Goal: Transaction & Acquisition: Purchase product/service

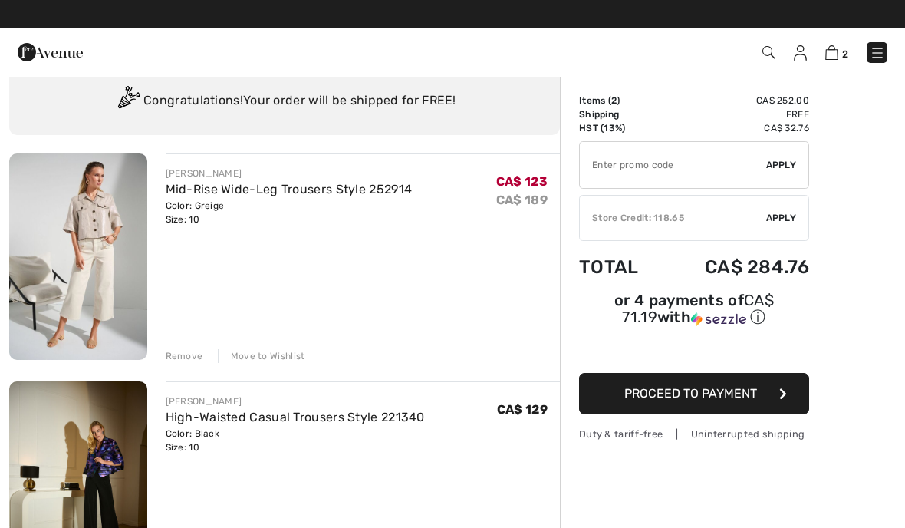
scroll to position [44, 0]
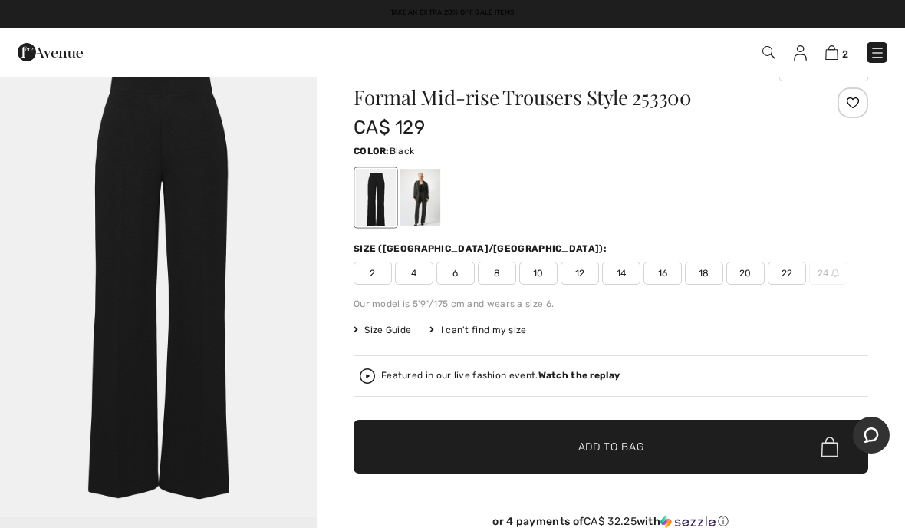
click at [581, 275] on span "12" at bounding box center [580, 273] width 38 height 23
click at [621, 448] on span "Add to Bag" at bounding box center [611, 447] width 66 height 16
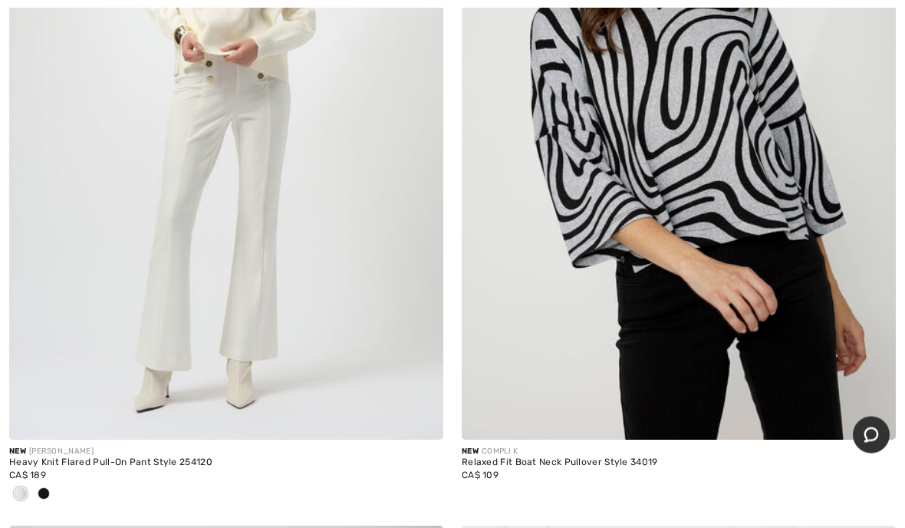
scroll to position [11691, 0]
click at [765, 158] on img at bounding box center [679, 113] width 434 height 651
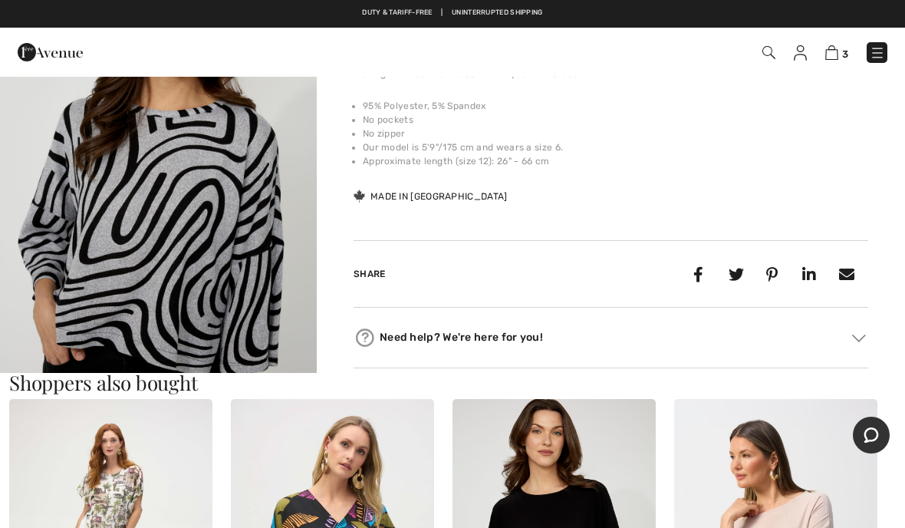
scroll to position [540, 0]
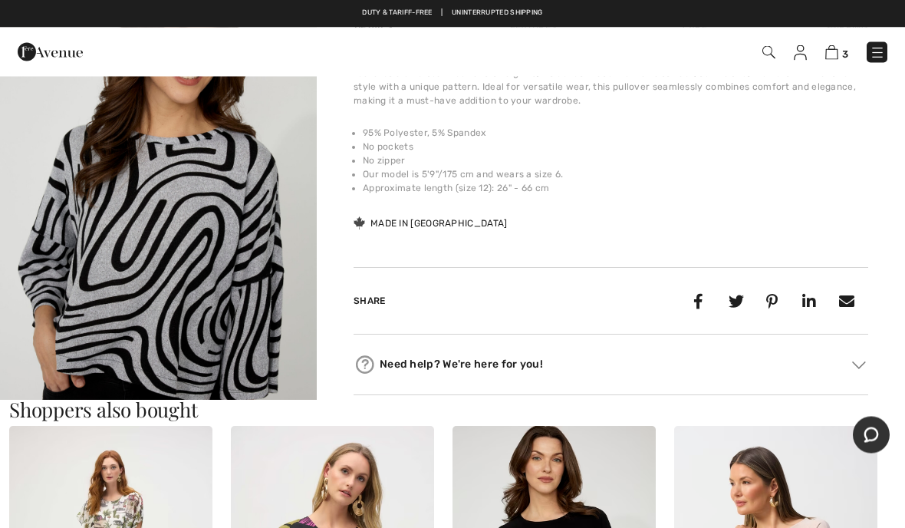
click at [215, 285] on img "2 / 4" at bounding box center [158, 249] width 317 height 476
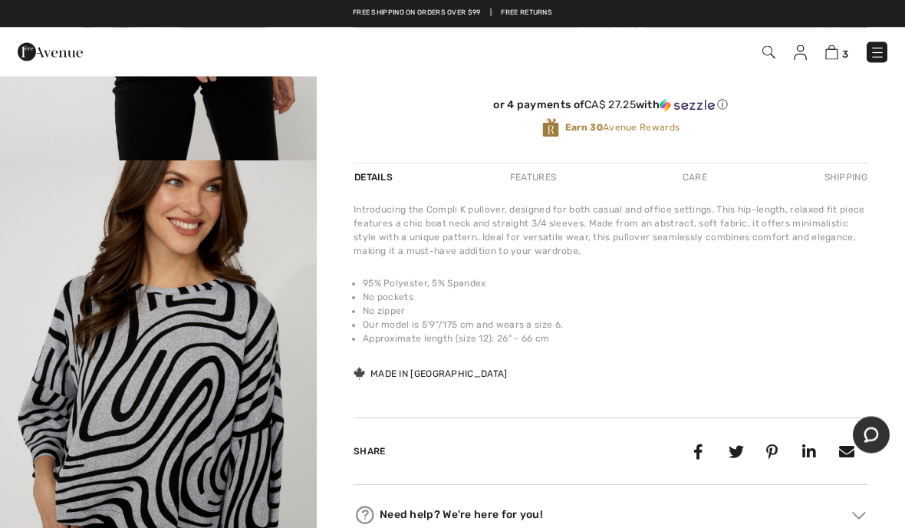
scroll to position [380, 0]
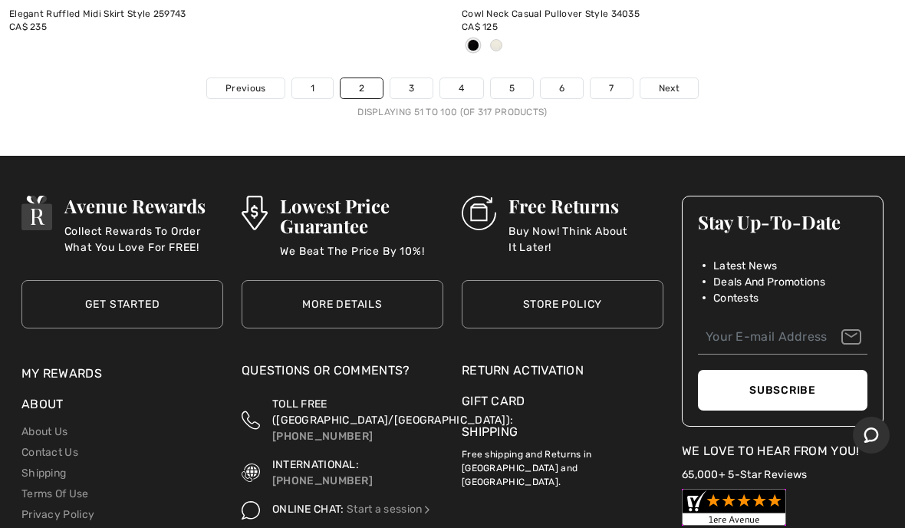
scroll to position [19062, 0]
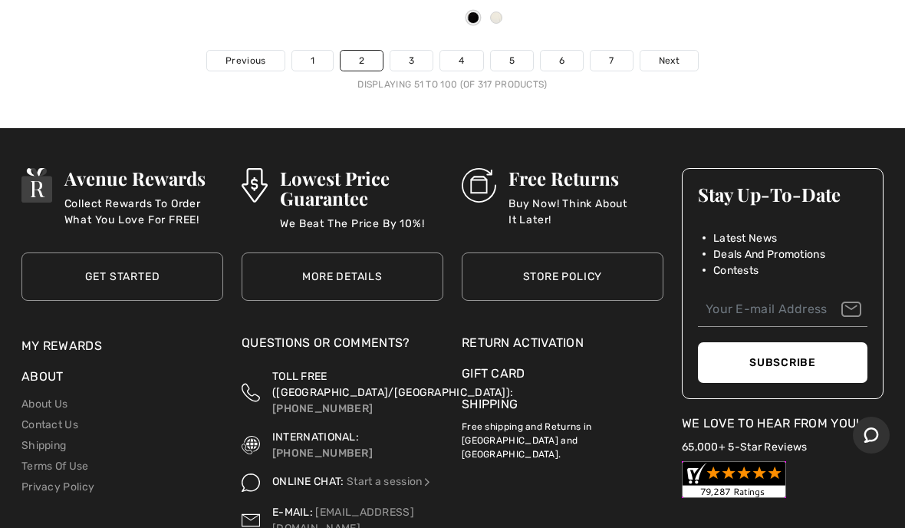
click at [665, 54] on span "Next" at bounding box center [669, 61] width 21 height 14
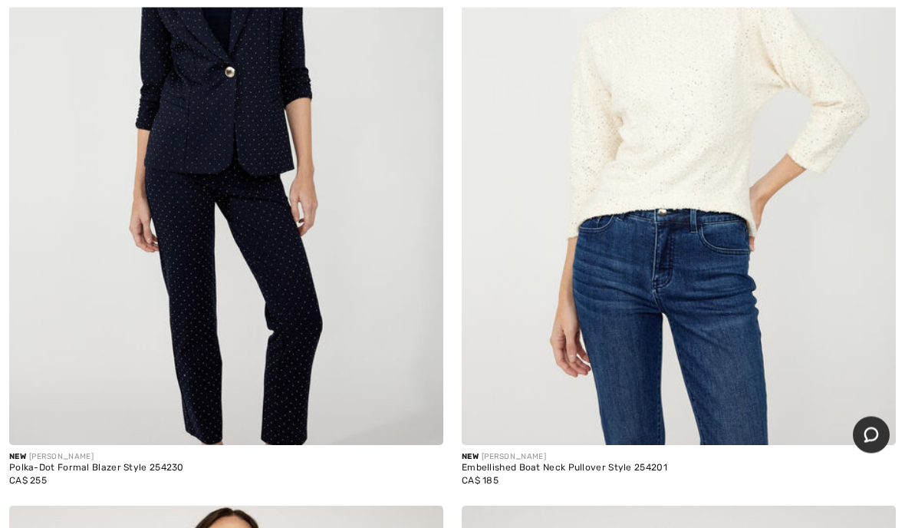
scroll to position [16179, 0]
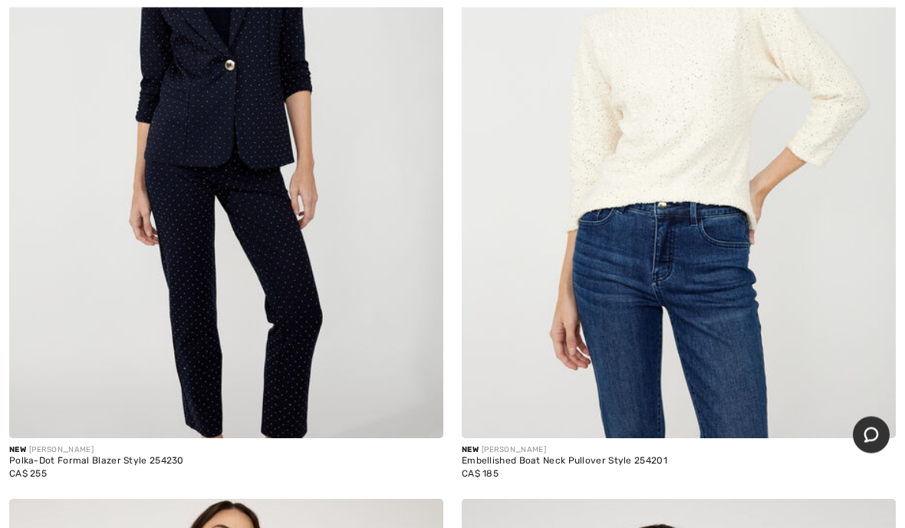
click at [647, 120] on img at bounding box center [679, 113] width 434 height 651
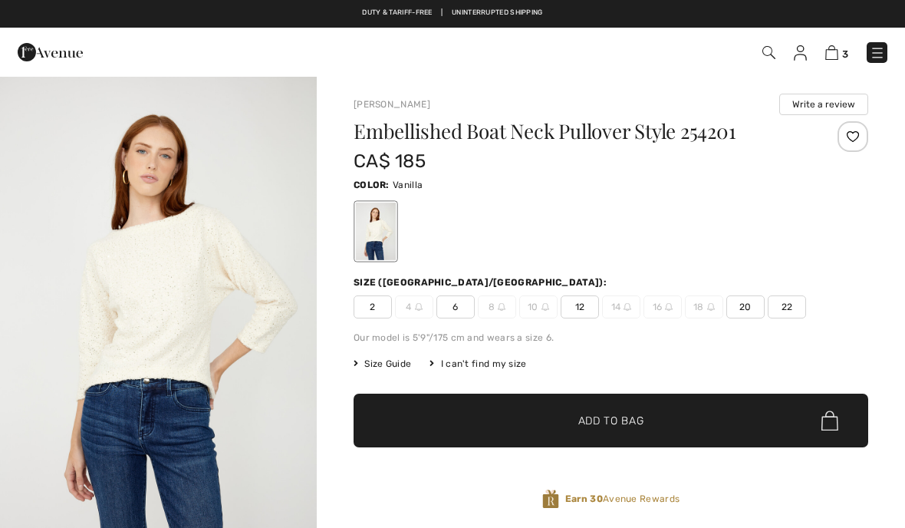
checkbox input "true"
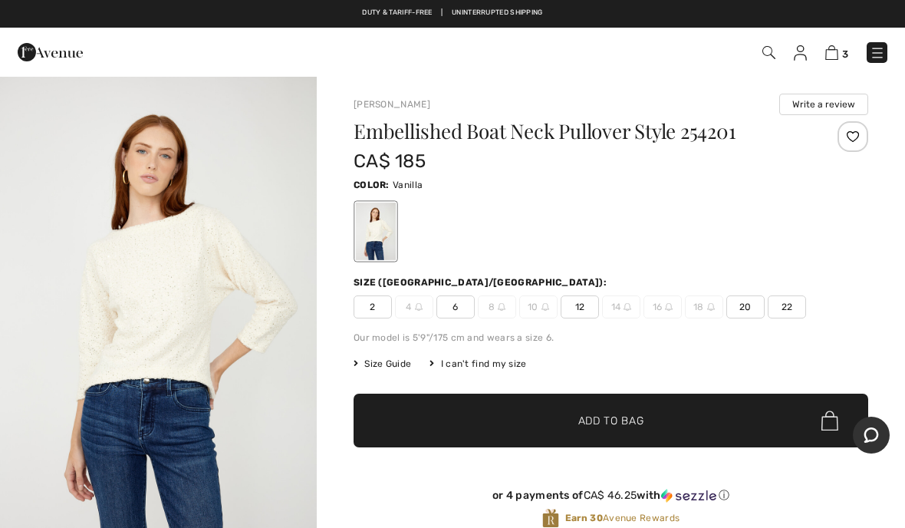
click at [120, 341] on img "1 / 4" at bounding box center [158, 313] width 317 height 476
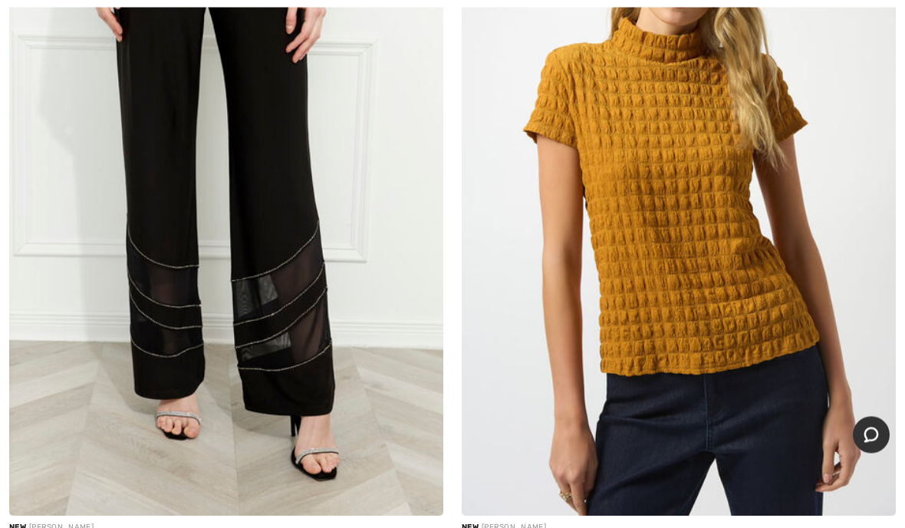
scroll to position [18414, 0]
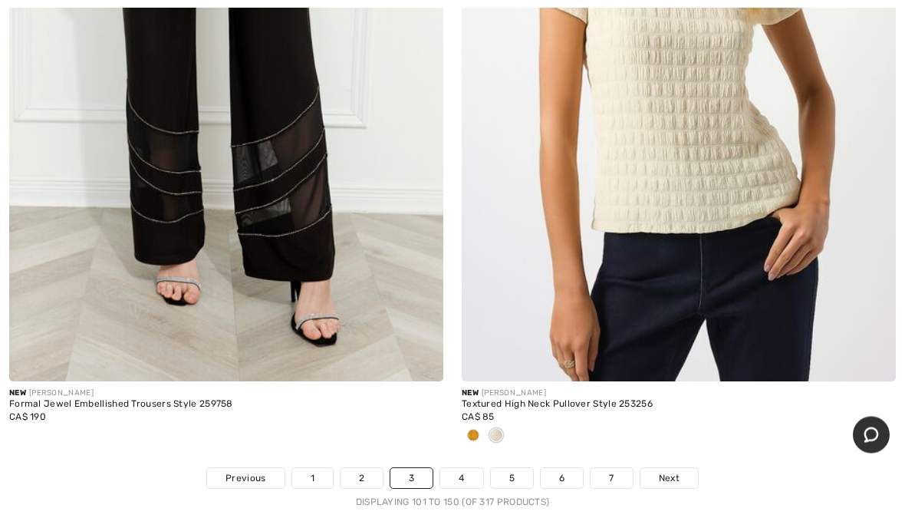
scroll to position [18543, 0]
click at [659, 471] on span "Next" at bounding box center [669, 478] width 21 height 14
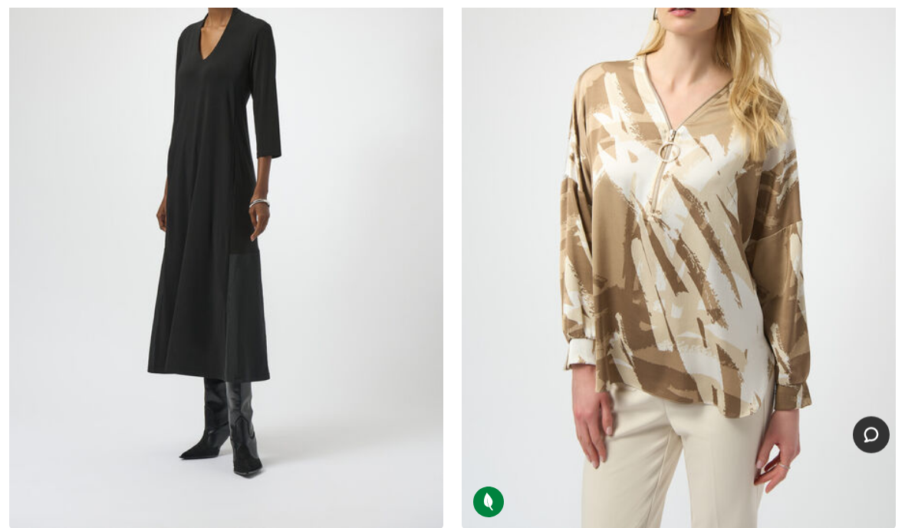
scroll to position [18346, 0]
click at [676, 228] on img at bounding box center [679, 202] width 434 height 651
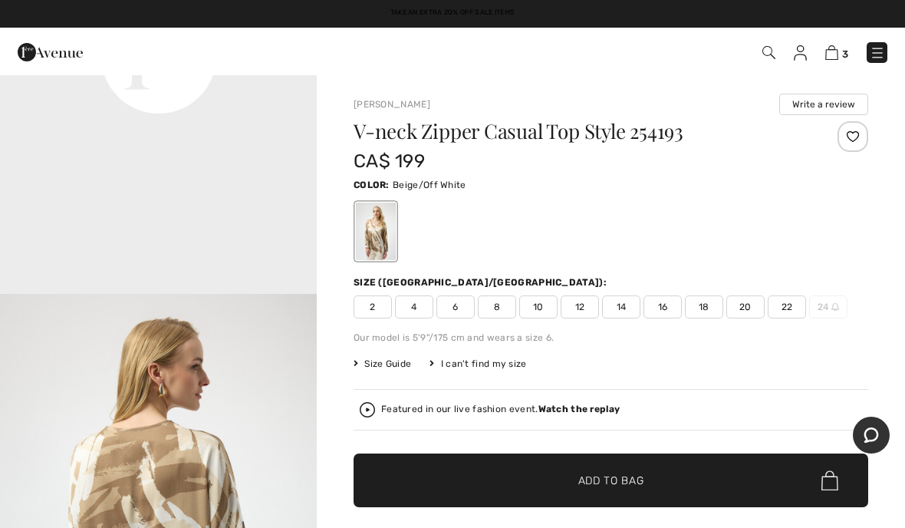
scroll to position [1209, 0]
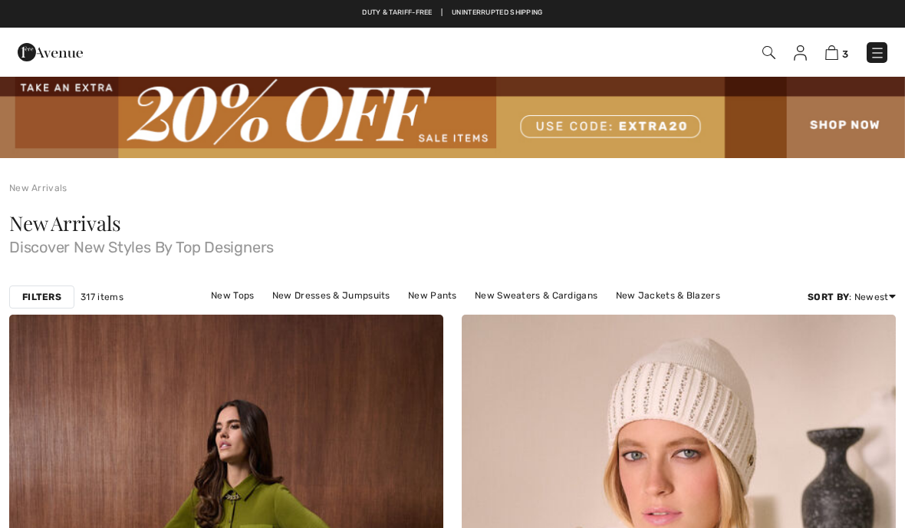
checkbox input "true"
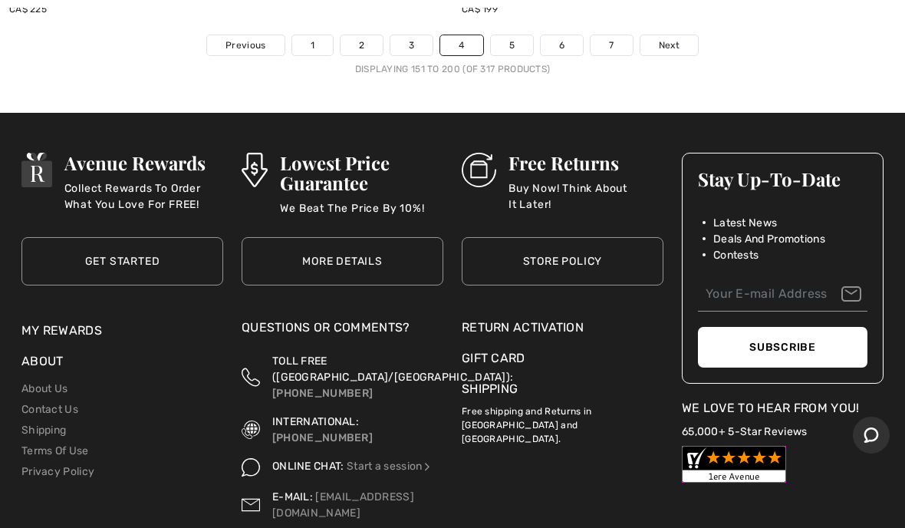
scroll to position [18912, 0]
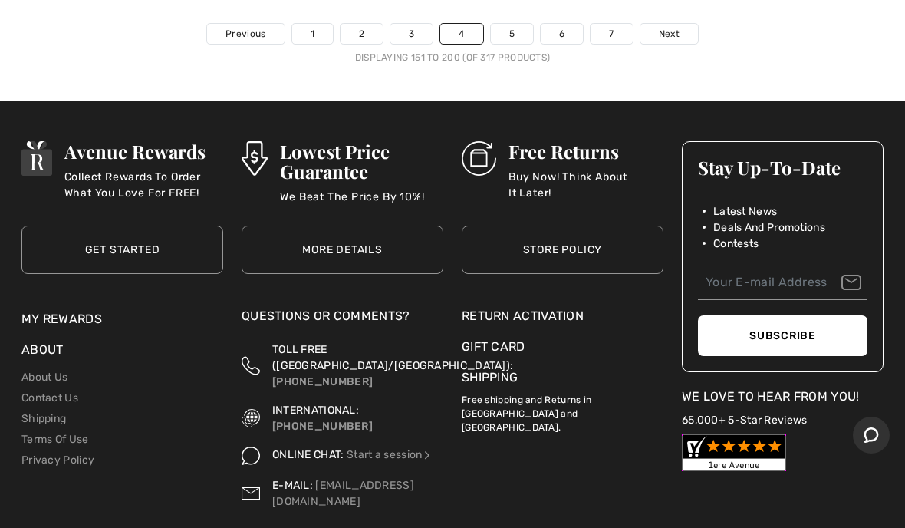
click at [675, 27] on span "Next" at bounding box center [669, 34] width 21 height 14
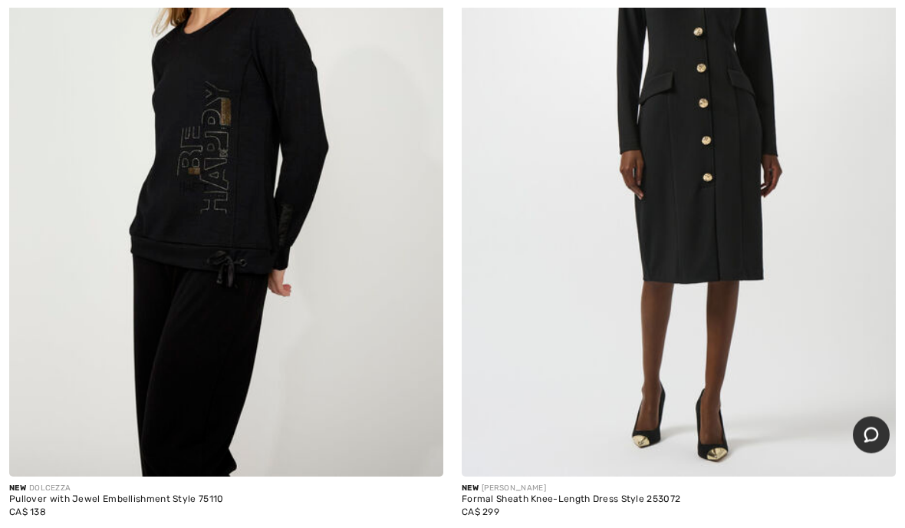
scroll to position [3336, 0]
click at [215, 200] on img at bounding box center [226, 150] width 434 height 651
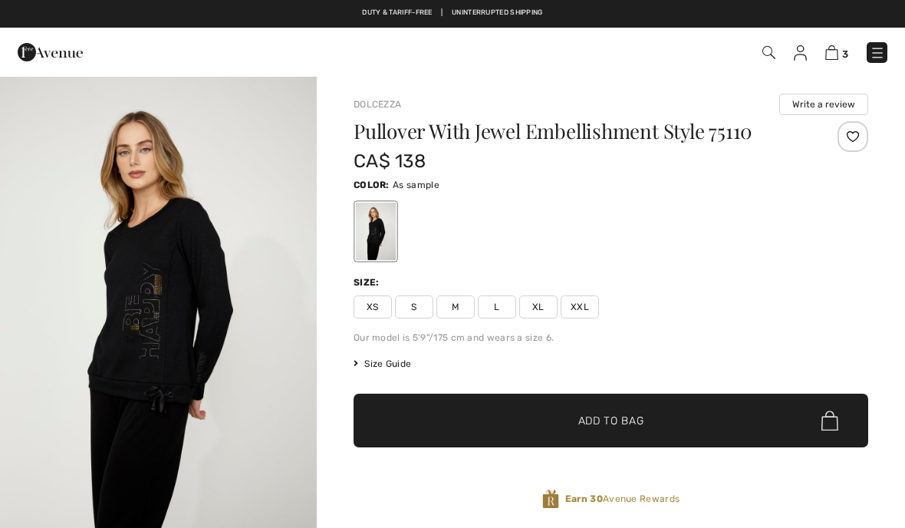
checkbox input "true"
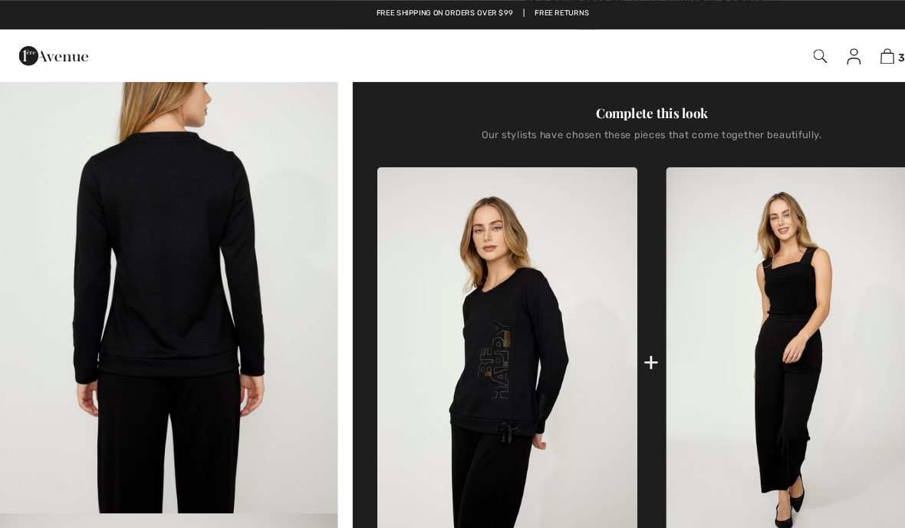
scroll to position [476, 0]
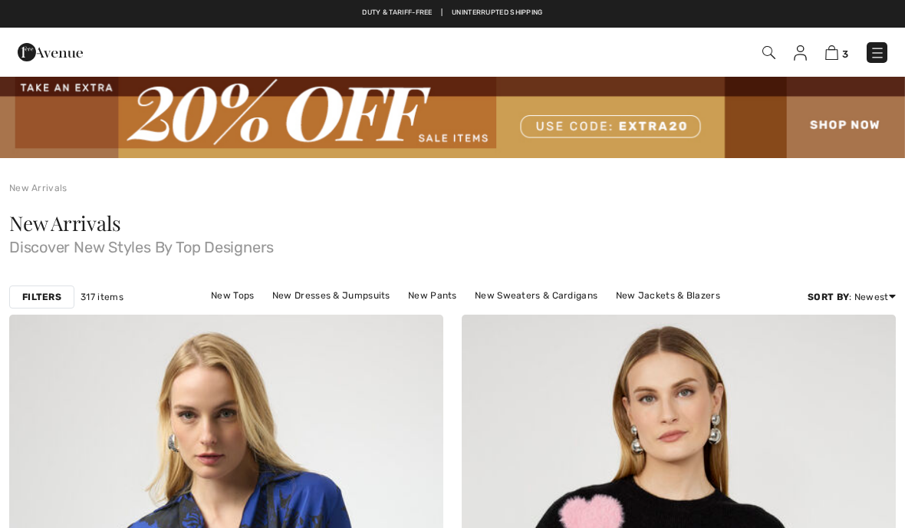
checkbox input "true"
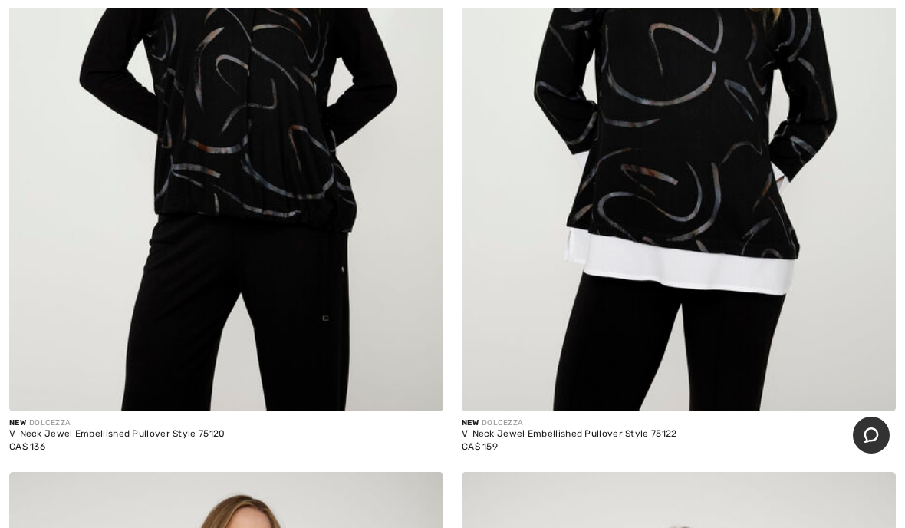
scroll to position [6388, 0]
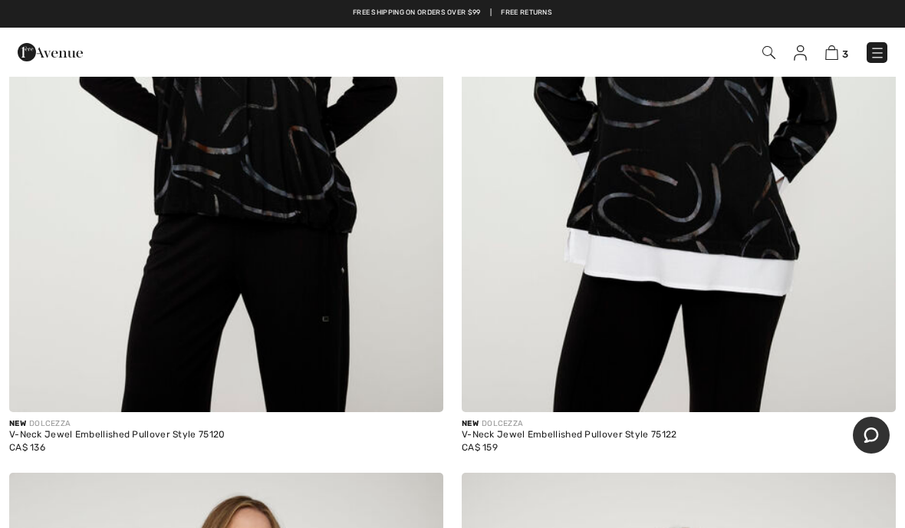
click at [321, 183] on img at bounding box center [226, 86] width 434 height 651
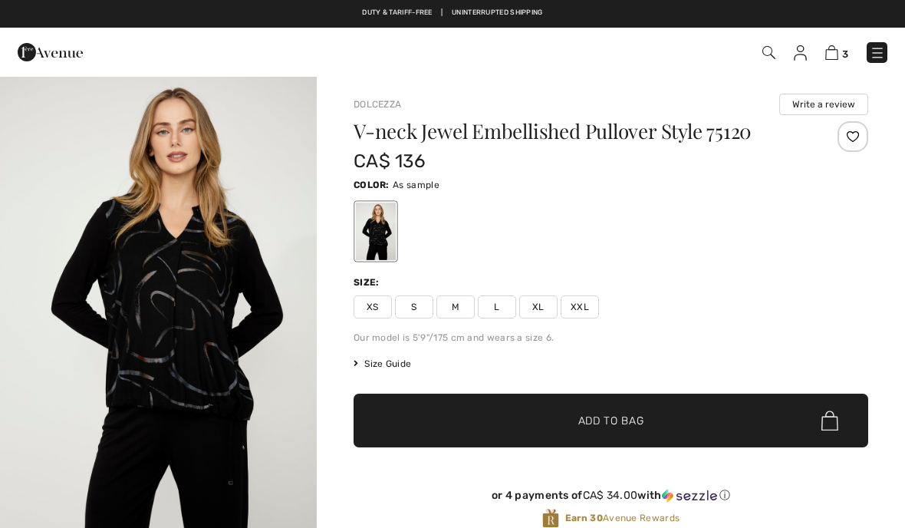
checkbox input "true"
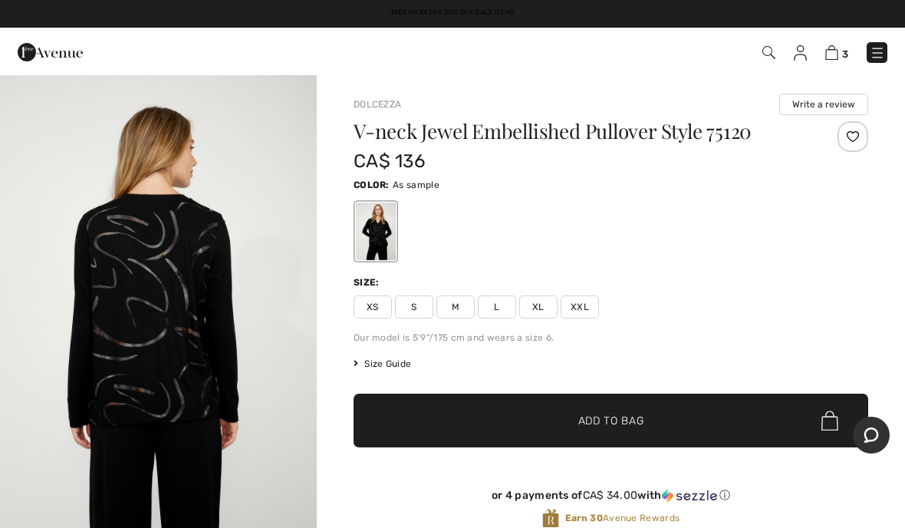
scroll to position [1528, 0]
click at [603, 173] on div "CA$ 136" at bounding box center [568, 161] width 429 height 28
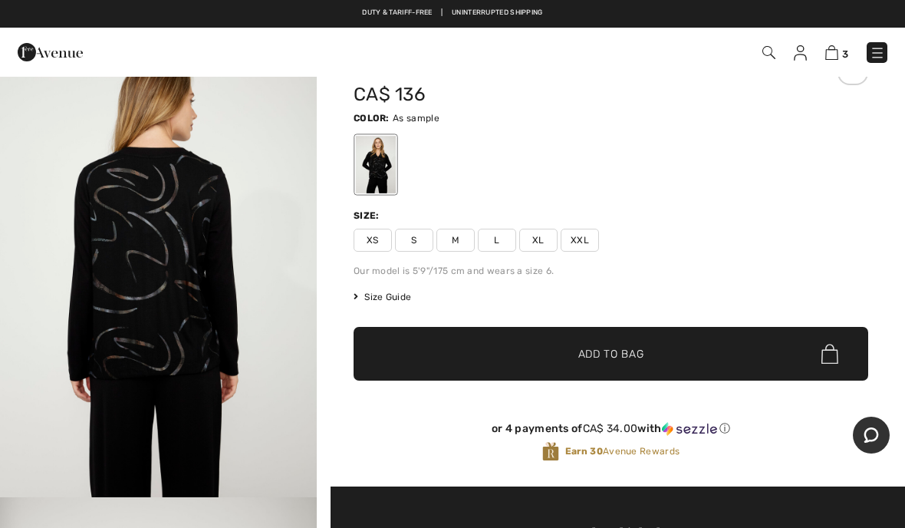
scroll to position [0, 0]
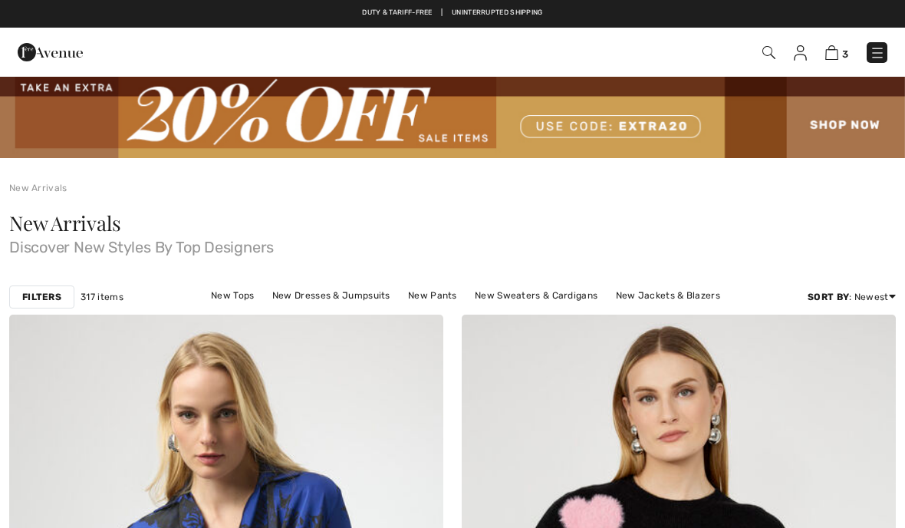
scroll to position [6388, 0]
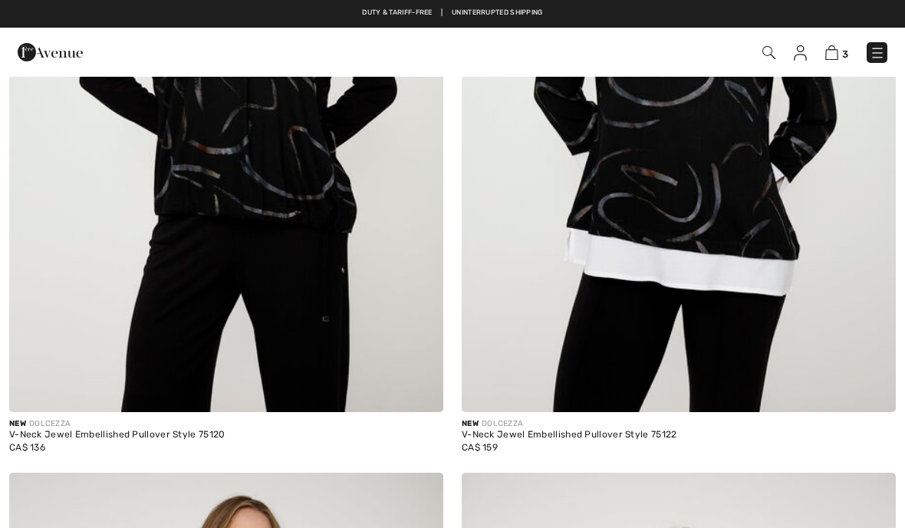
checkbox input "true"
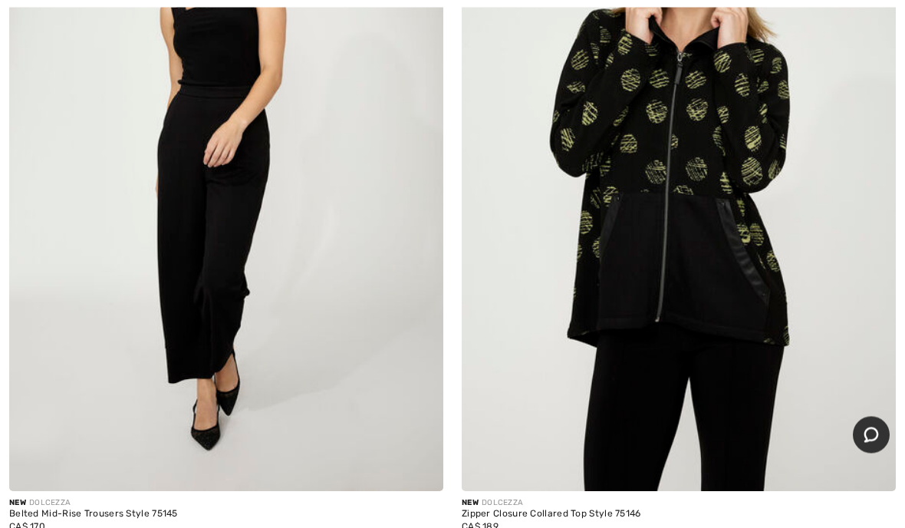
scroll to position [7732, 0]
click at [235, 226] on img at bounding box center [226, 165] width 434 height 651
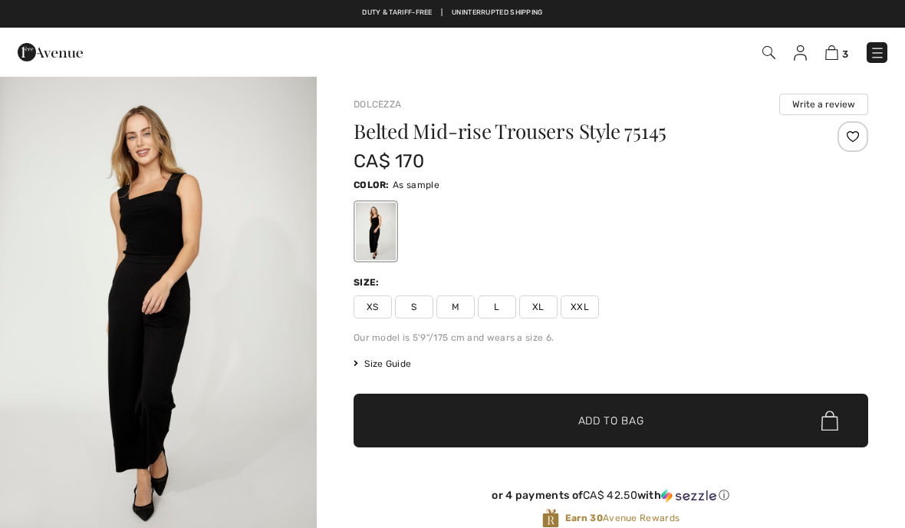
checkbox input "true"
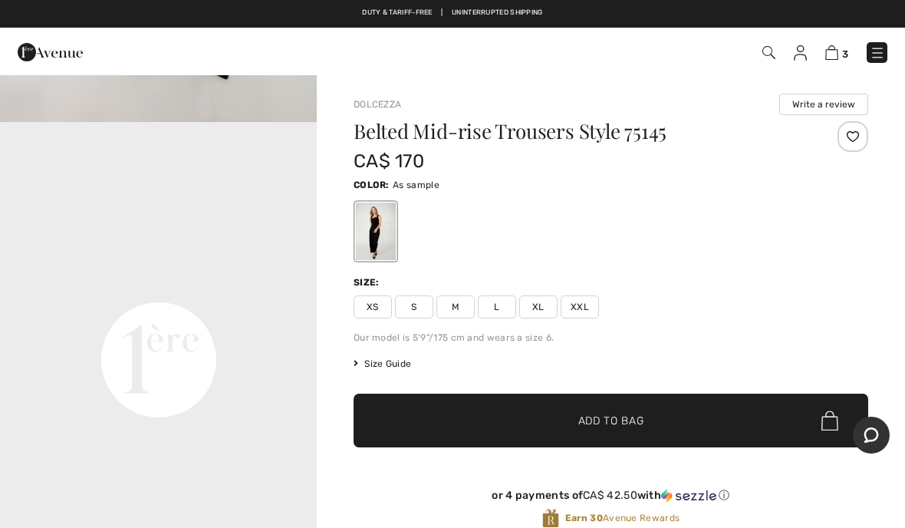
scroll to position [903, 0]
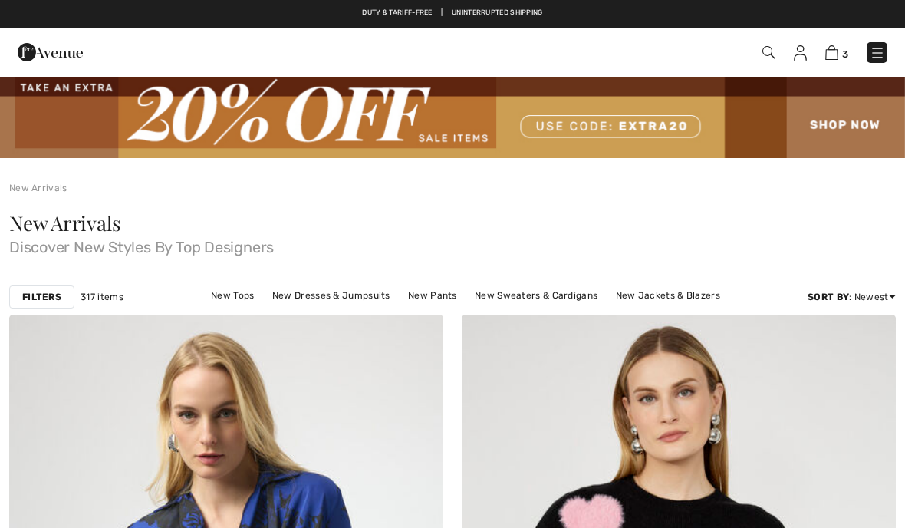
checkbox input "true"
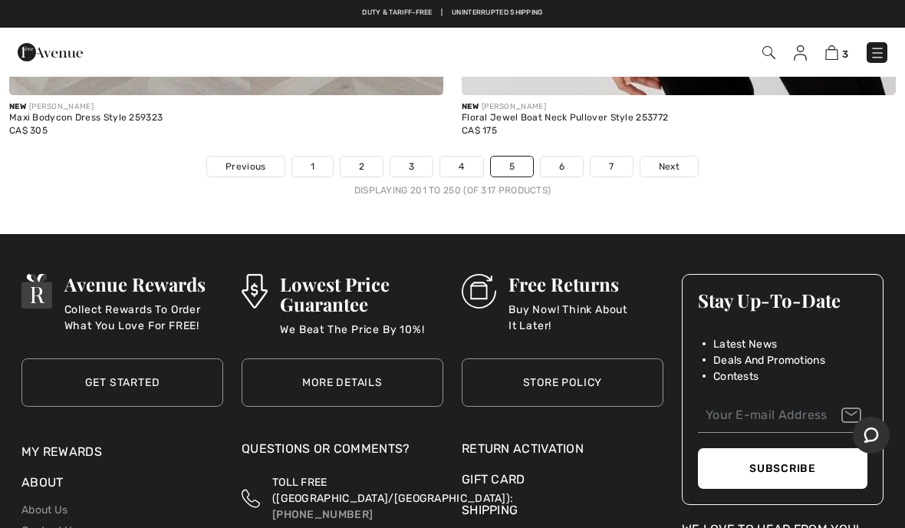
scroll to position [18576, 0]
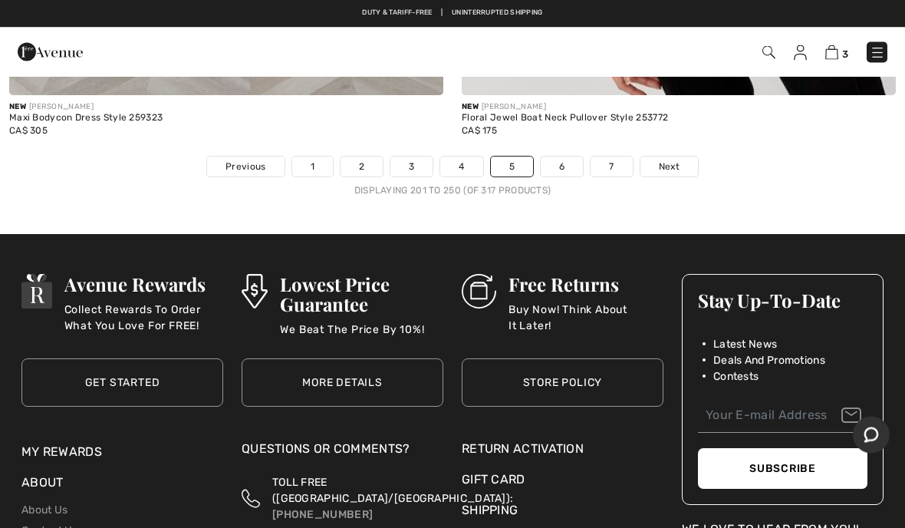
click at [676, 160] on span "Next" at bounding box center [669, 167] width 21 height 14
click at [679, 160] on span "Next" at bounding box center [669, 167] width 21 height 14
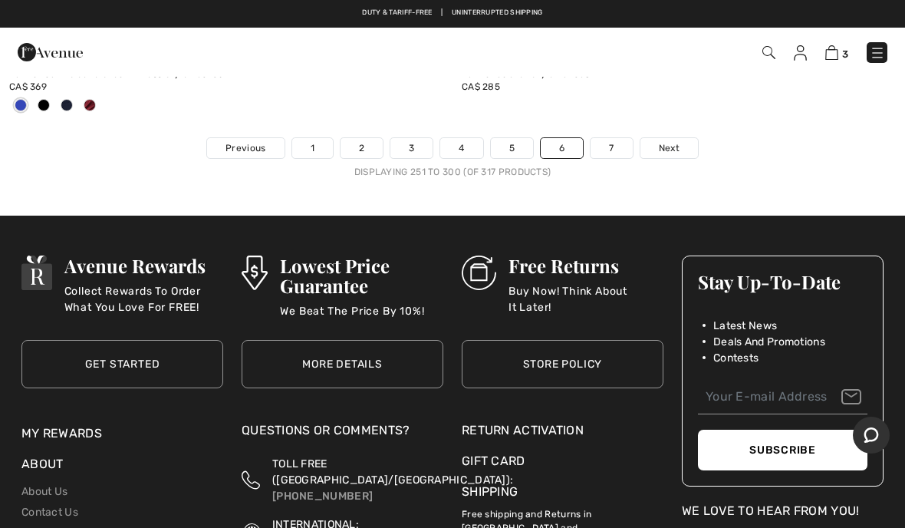
scroll to position [18899, 0]
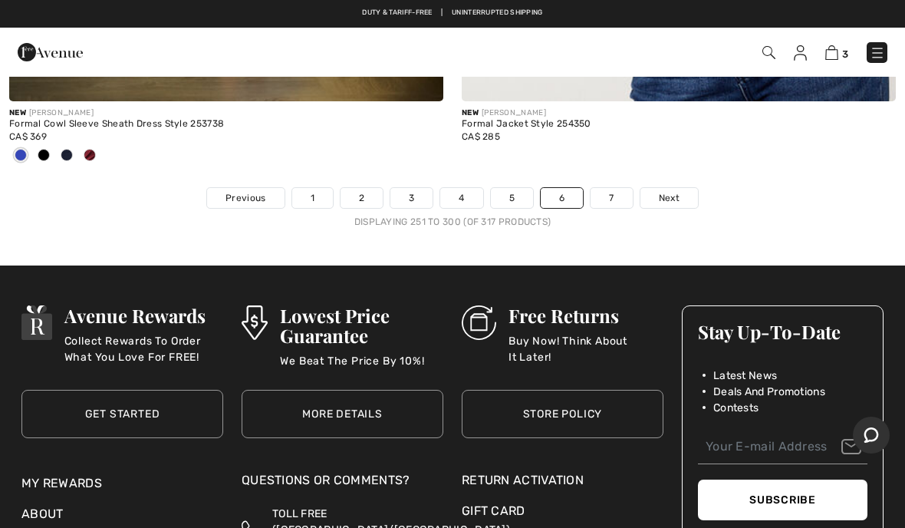
click at [669, 191] on span "Next" at bounding box center [669, 198] width 21 height 14
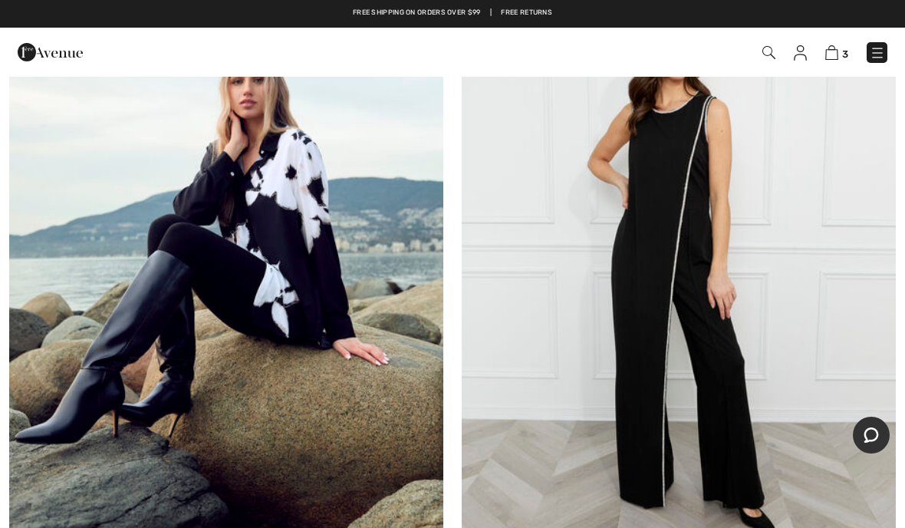
scroll to position [3949, 0]
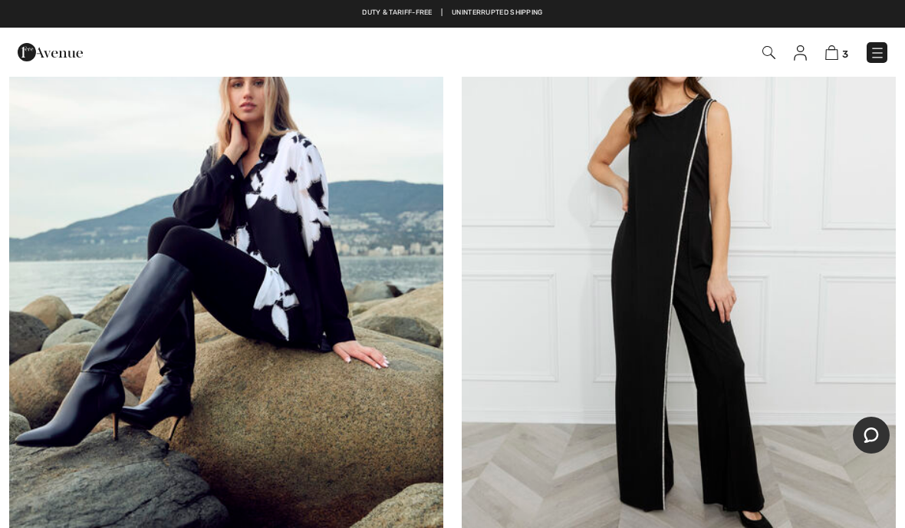
click at [289, 207] on img at bounding box center [226, 274] width 434 height 651
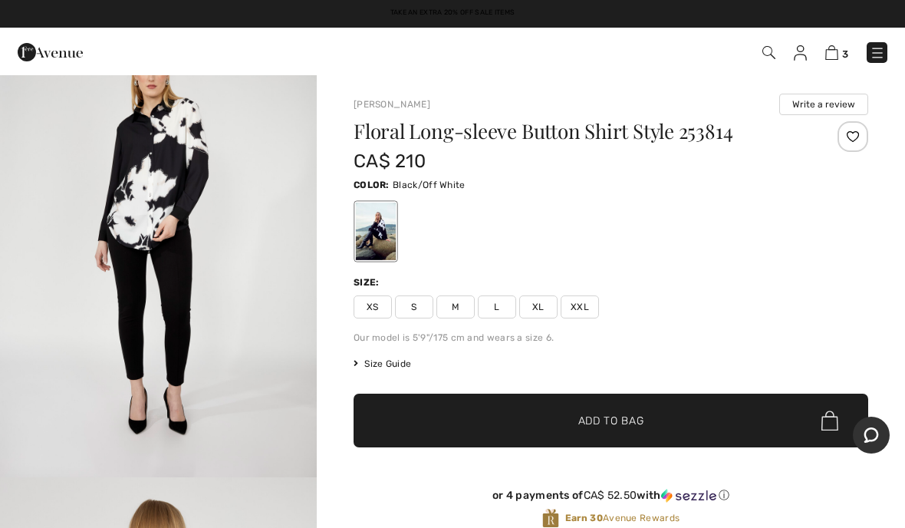
scroll to position [1506, 0]
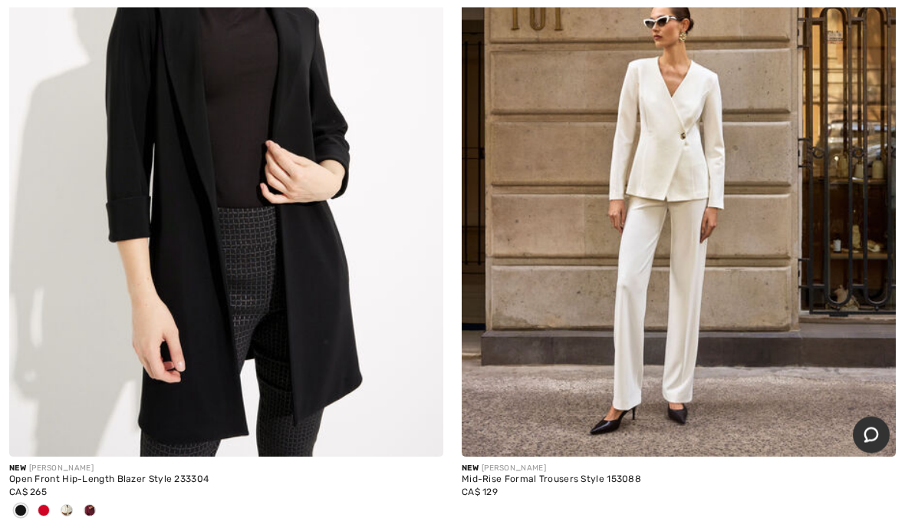
scroll to position [5683, 0]
click at [695, 298] on img at bounding box center [679, 130] width 434 height 651
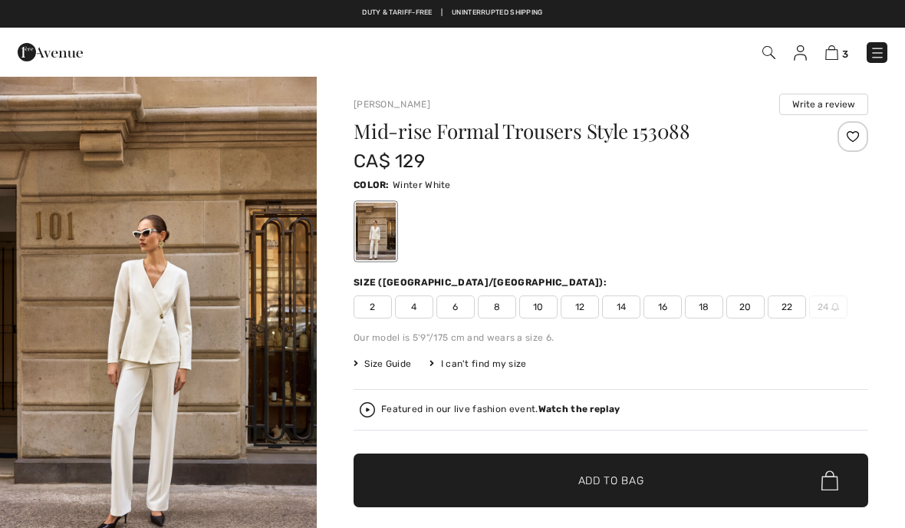
checkbox input "true"
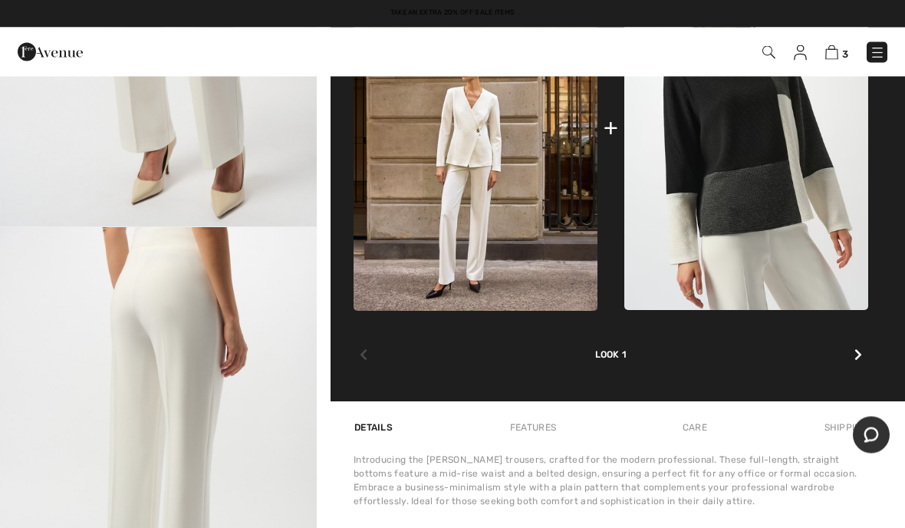
scroll to position [778, 0]
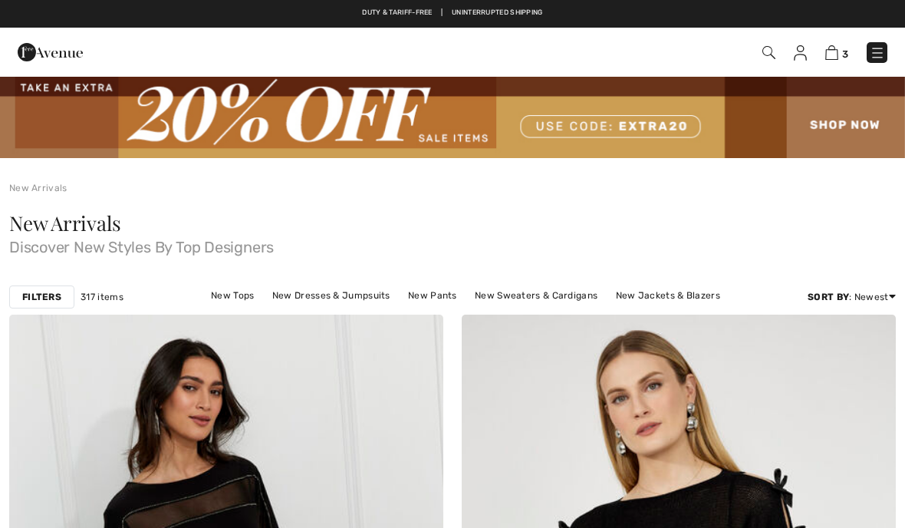
scroll to position [5748, 0]
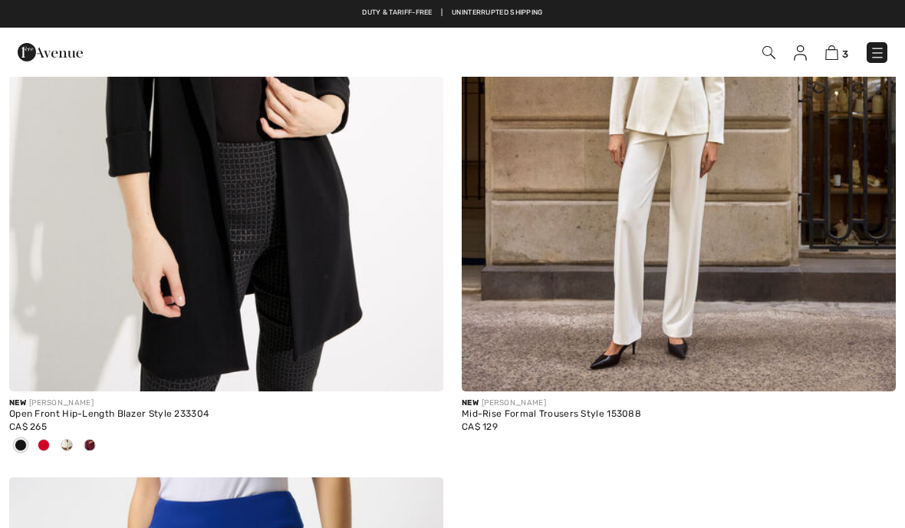
checkbox input "true"
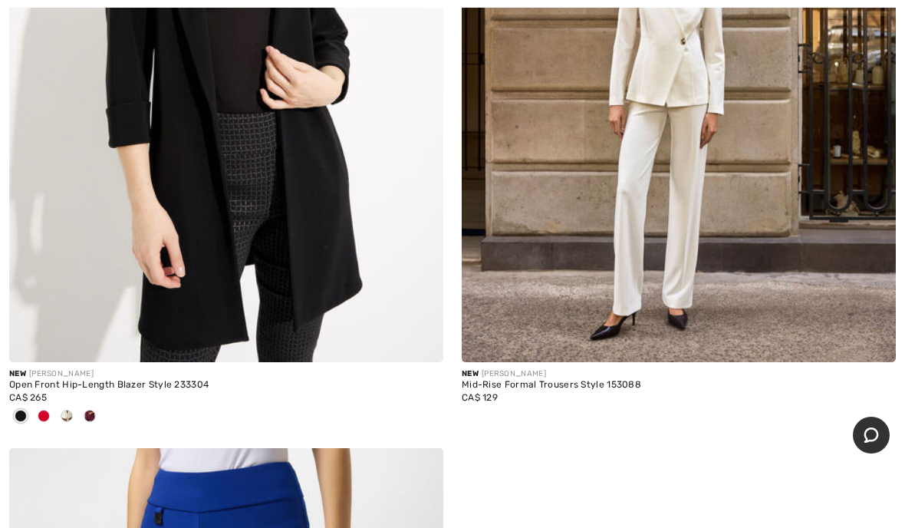
scroll to position [5766, 0]
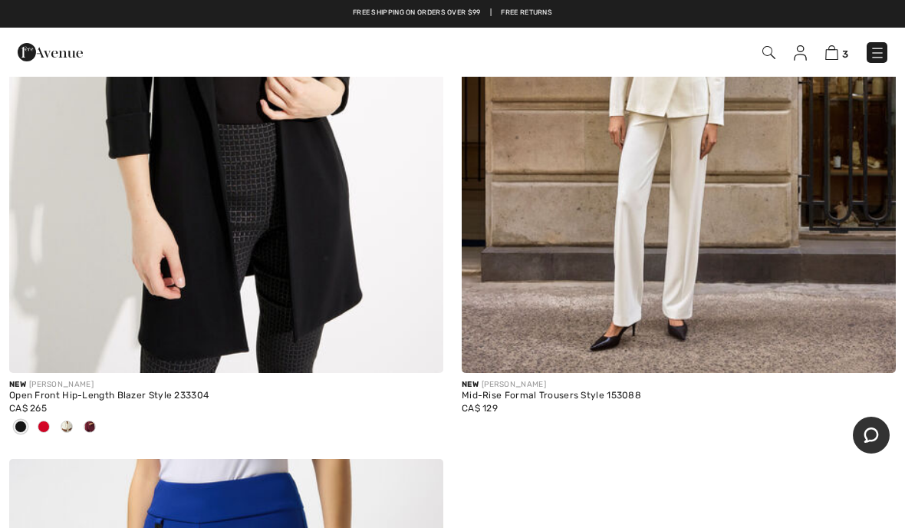
click at [89, 423] on span at bounding box center [90, 426] width 12 height 12
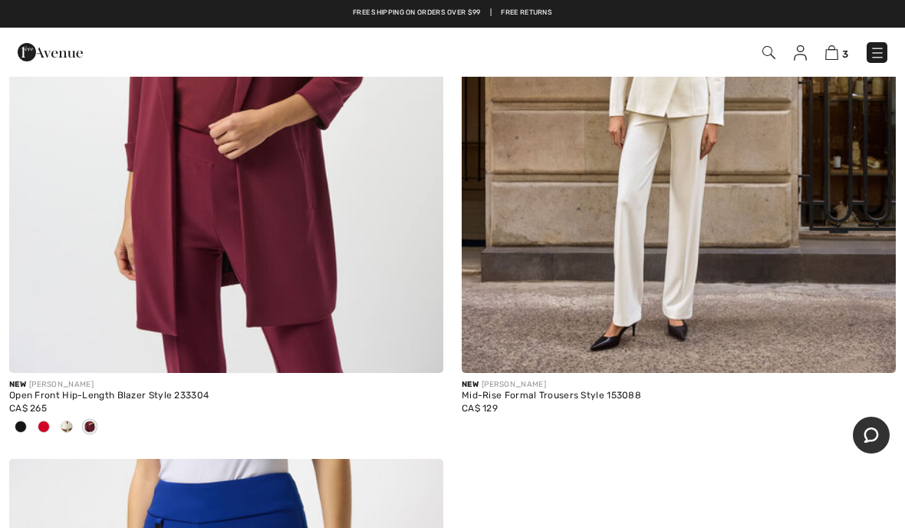
click at [61, 426] on span at bounding box center [67, 426] width 12 height 12
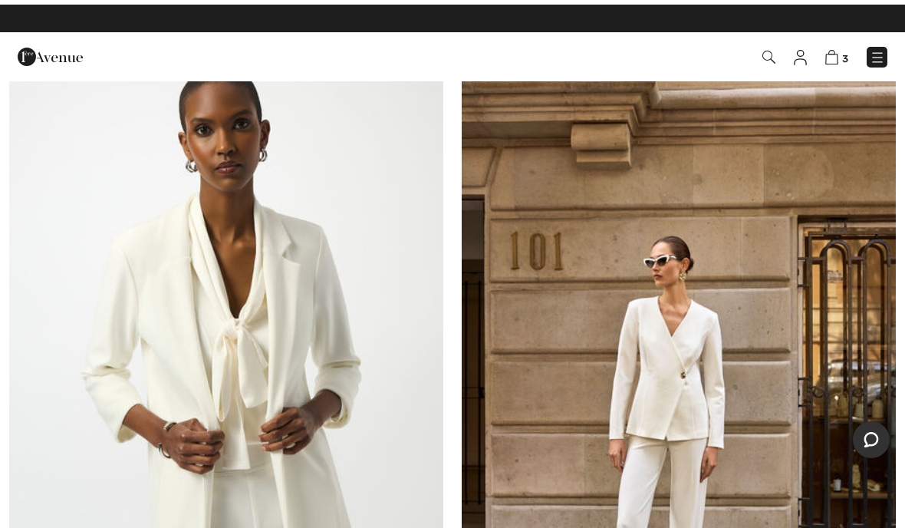
scroll to position [5443, 0]
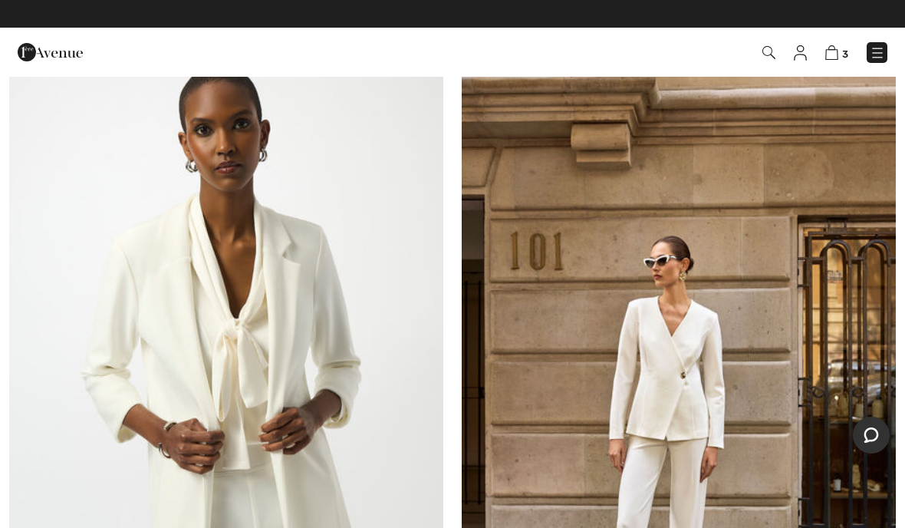
click at [279, 330] on img at bounding box center [226, 369] width 434 height 651
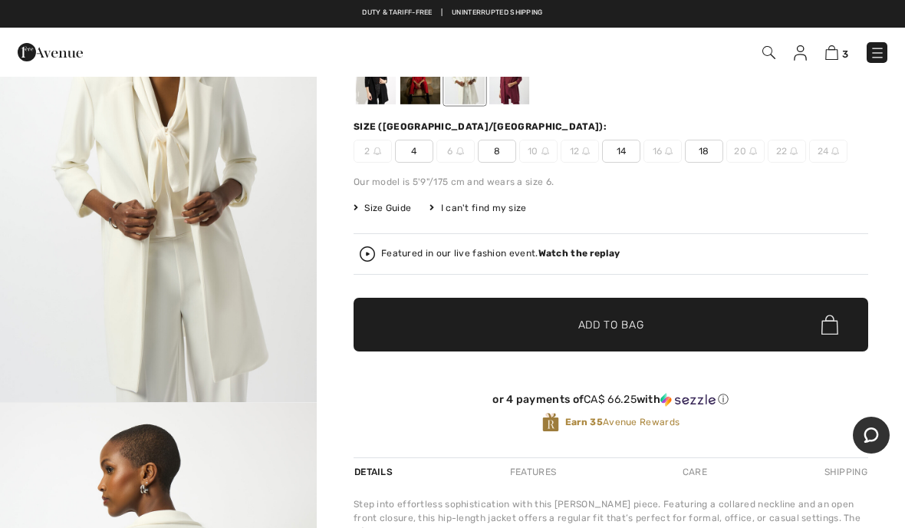
scroll to position [144, 0]
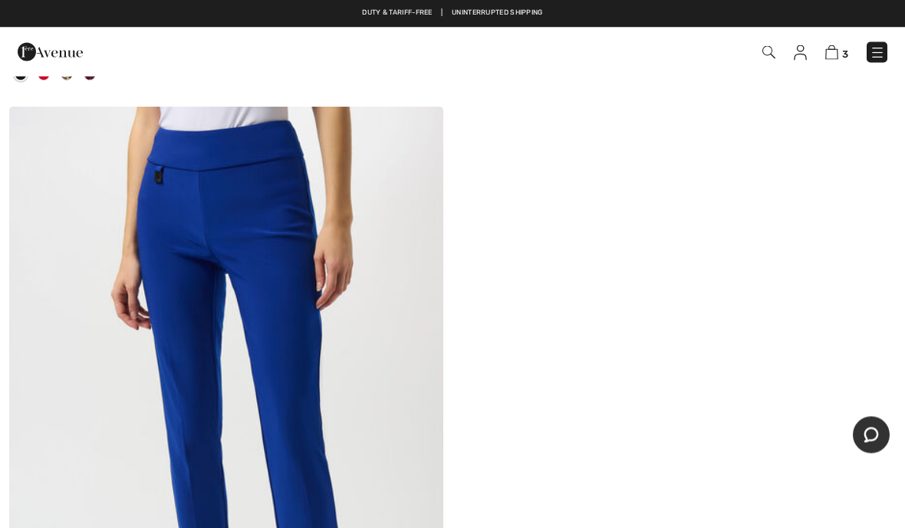
scroll to position [6112, 0]
